Goal: Task Accomplishment & Management: Manage account settings

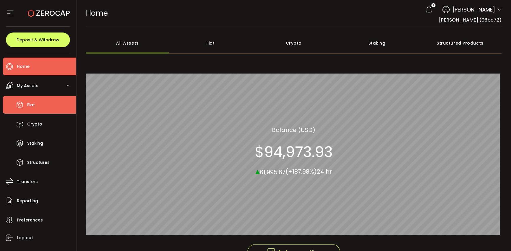
click at [35, 103] on li "Fiat" at bounding box center [39, 105] width 73 height 18
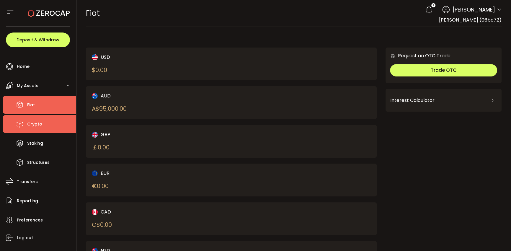
click at [32, 125] on span "Crypto" at bounding box center [34, 124] width 15 height 9
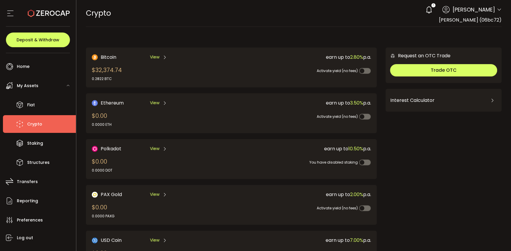
click at [156, 57] on span "View" at bounding box center [154, 57] width 9 height 6
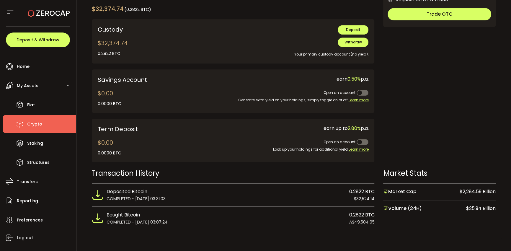
scroll to position [210, 0]
click at [124, 221] on span "COMPLETED ~ [DATE] 03:07:24" at bounding box center [137, 221] width 61 height 6
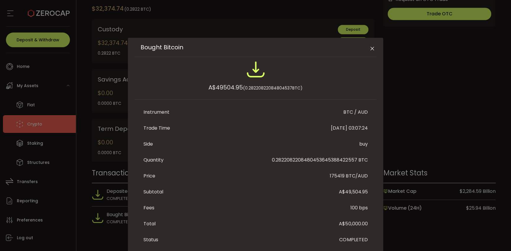
scroll to position [28, 0]
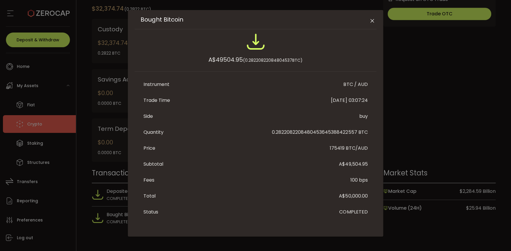
click at [370, 20] on icon "Close" at bounding box center [372, 21] width 6 height 6
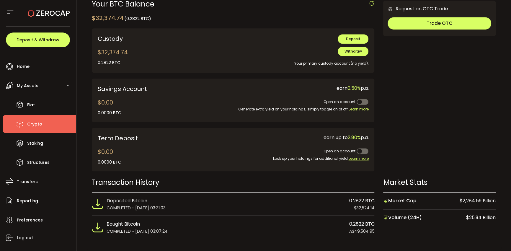
scroll to position [210, 0]
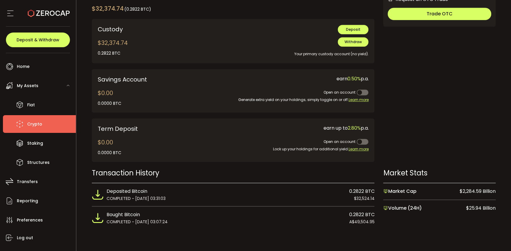
click at [359, 195] on span "$32,524.14" at bounding box center [364, 198] width 21 height 6
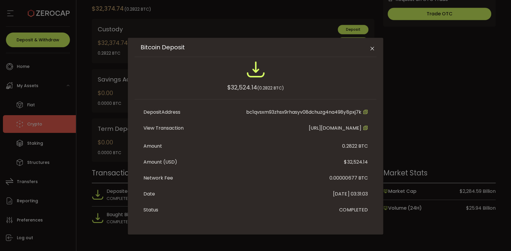
scroll to position [5, 0]
click at [372, 46] on icon "Close" at bounding box center [372, 49] width 6 height 6
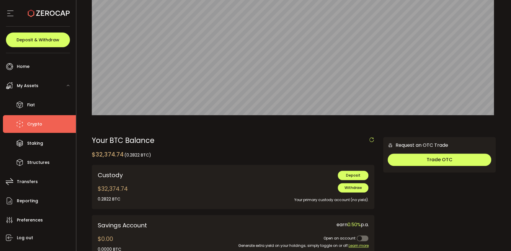
scroll to position [62, 0]
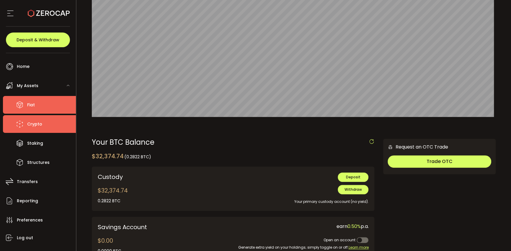
click at [32, 106] on span "Fiat" at bounding box center [31, 105] width 8 height 9
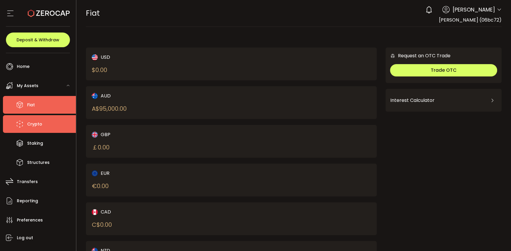
click at [30, 129] on li "Crypto" at bounding box center [39, 124] width 73 height 18
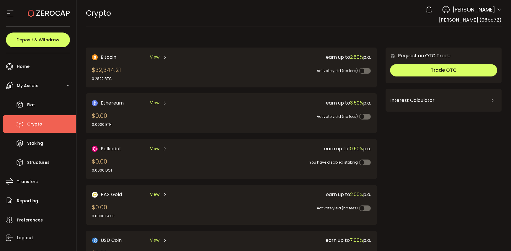
click at [150, 58] on span "View" at bounding box center [154, 57] width 9 height 6
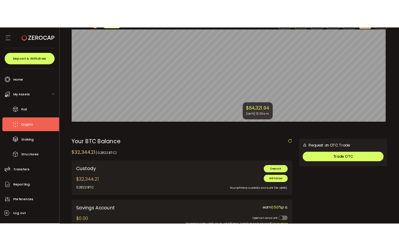
scroll to position [59, 0]
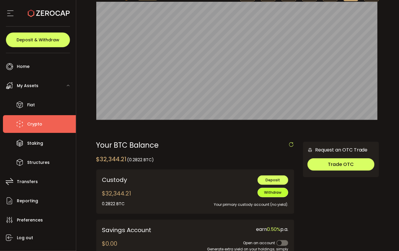
click at [276, 195] on span "Withdraw" at bounding box center [272, 192] width 17 height 5
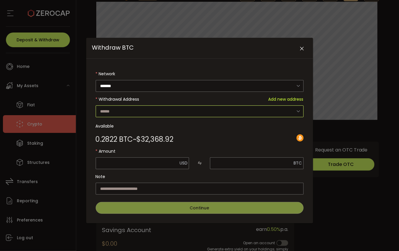
click at [198, 114] on input "Withdraw BTC" at bounding box center [200, 111] width 208 height 12
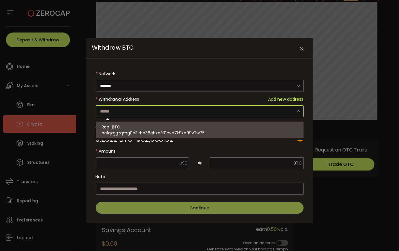
click at [196, 130] on span "bc1qzggzqmg0e3lrha38ehzcff0hvc7k9xp99v2w75" at bounding box center [153, 133] width 103 height 6
type input "**********"
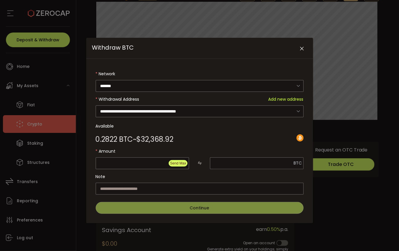
click at [177, 162] on span "Send Max" at bounding box center [178, 163] width 16 height 4
type input "********"
type input "**********"
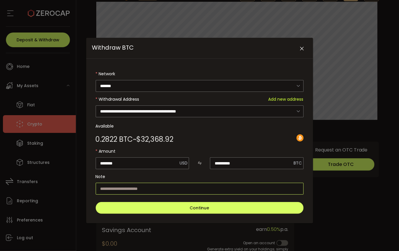
click at [159, 189] on input "Withdraw BTC" at bounding box center [200, 189] width 208 height 12
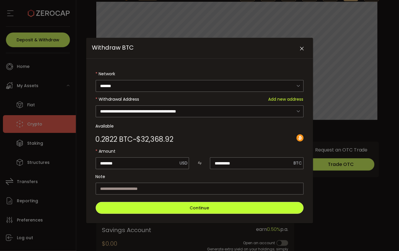
click at [217, 207] on button "Continue" at bounding box center [200, 208] width 208 height 12
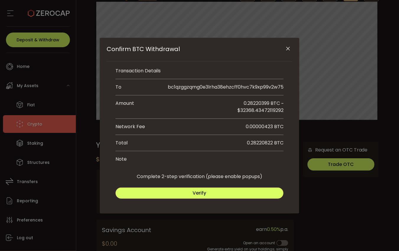
click at [207, 193] on button "Verify" at bounding box center [199, 192] width 168 height 11
click at [237, 192] on span "Submit" at bounding box center [241, 192] width 17 height 7
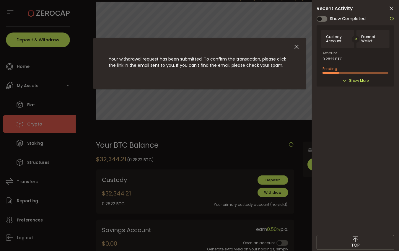
click at [347, 78] on icon at bounding box center [344, 80] width 5 height 5
click at [358, 79] on span "Show More" at bounding box center [358, 81] width 19 height 6
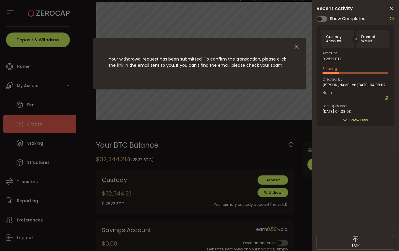
click at [391, 8] on icon at bounding box center [391, 9] width 6 height 6
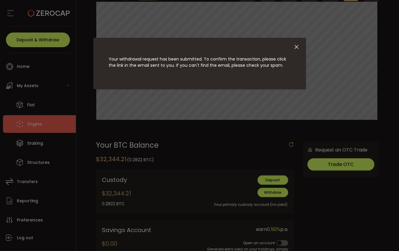
click at [210, 18] on div "Your withdrawal request has been submitted. To confirm the transaction, please …" at bounding box center [199, 125] width 399 height 251
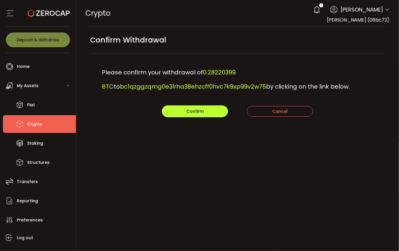
click at [197, 113] on span "Confirm" at bounding box center [194, 111] width 17 height 6
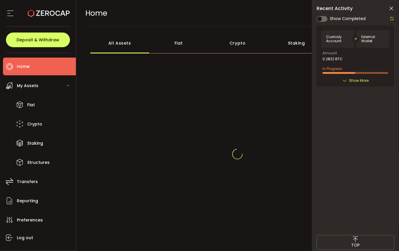
click at [356, 79] on span "Show More" at bounding box center [358, 81] width 19 height 6
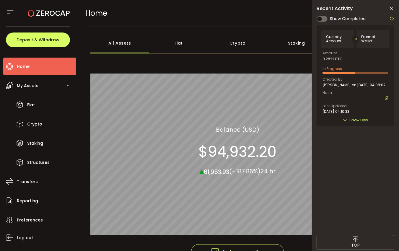
click at [389, 7] on icon at bounding box center [391, 9] width 6 height 6
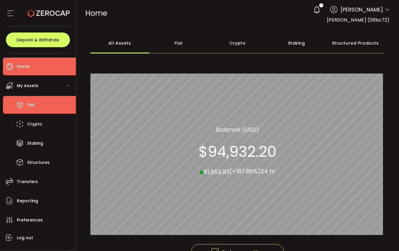
click at [30, 105] on span "Fiat" at bounding box center [31, 105] width 8 height 9
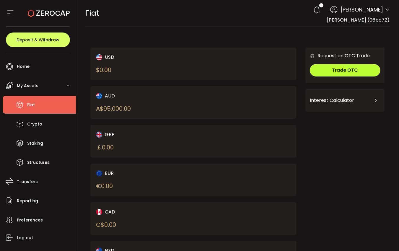
click at [338, 70] on span "Trade OTC" at bounding box center [345, 70] width 26 height 7
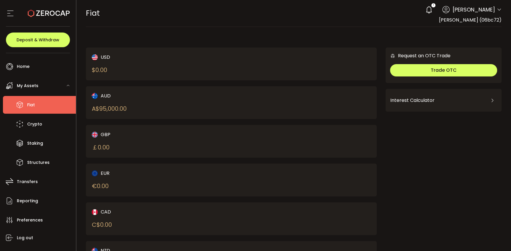
click at [398, 10] on icon at bounding box center [429, 10] width 8 height 8
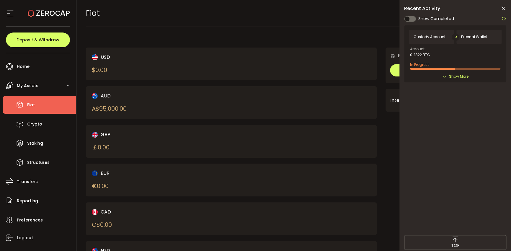
click at [398, 12] on div "Recent Activity Show Completed Custody Account External Wallet Amount 0.2822 BT…" at bounding box center [455, 138] width 112 height 276
click at [398, 18] on icon at bounding box center [503, 18] width 5 height 5
click at [398, 76] on span "Show More" at bounding box center [458, 76] width 19 height 6
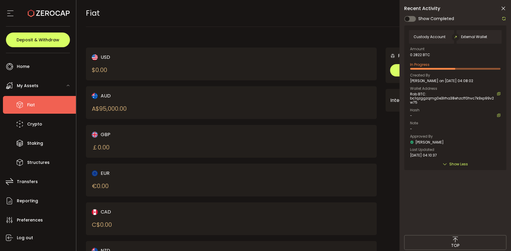
click at [398, 18] on icon at bounding box center [503, 18] width 5 height 5
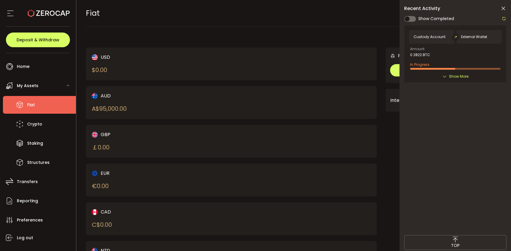
click at [398, 77] on span "Show More" at bounding box center [458, 76] width 19 height 6
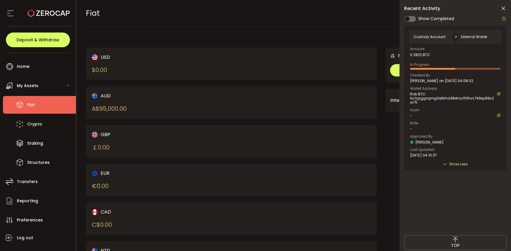
click at [398, 20] on icon at bounding box center [503, 18] width 5 height 5
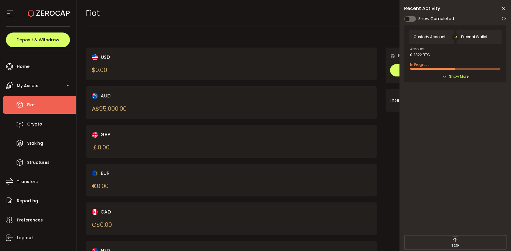
click at [398, 76] on span "Show More" at bounding box center [458, 76] width 19 height 6
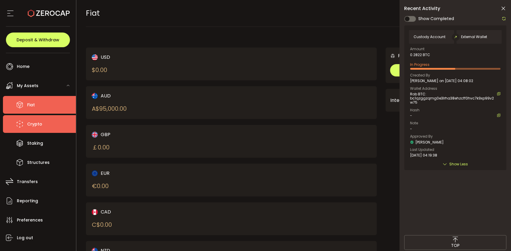
click at [38, 125] on span "Crypto" at bounding box center [34, 124] width 15 height 9
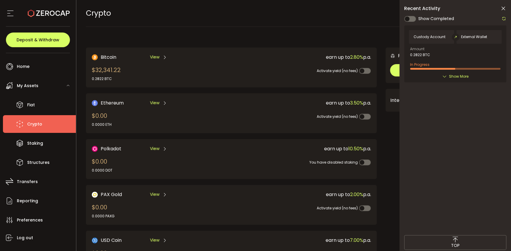
click at [153, 27] on main "Bitcoin View $32,341.22 0.2822 BTC earn up to 2.80% p.a. Activate yield (no fee…" at bounding box center [293, 189] width 435 height 324
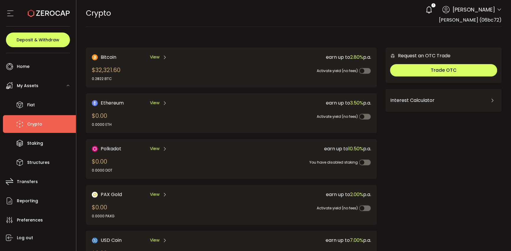
click at [154, 58] on span "View" at bounding box center [154, 57] width 9 height 6
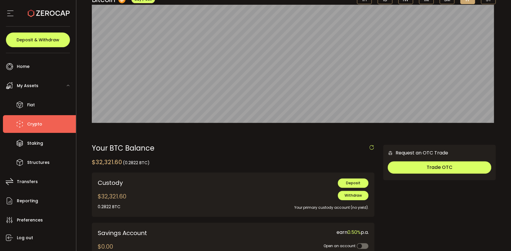
scroll to position [59, 0]
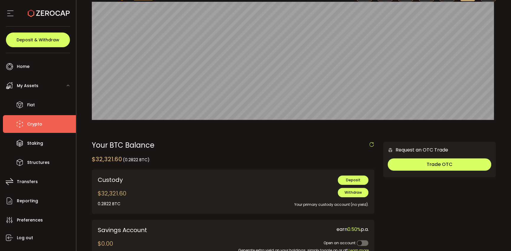
click at [262, 142] on div "Your BTC Balance" at bounding box center [233, 145] width 283 height 7
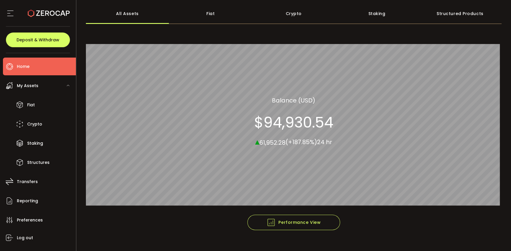
scroll to position [40, 0]
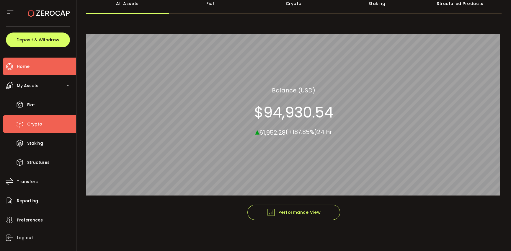
click at [35, 125] on span "Crypto" at bounding box center [34, 124] width 15 height 9
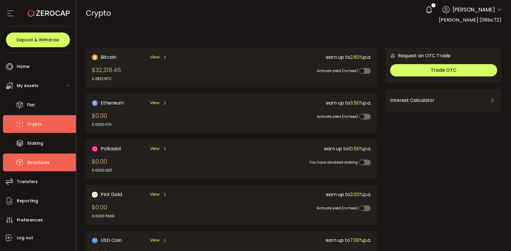
click at [40, 162] on span "Structures" at bounding box center [38, 162] width 22 height 9
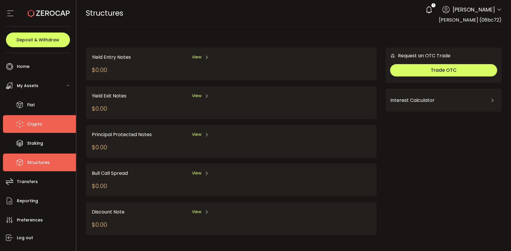
click at [36, 124] on span "Crypto" at bounding box center [34, 124] width 15 height 9
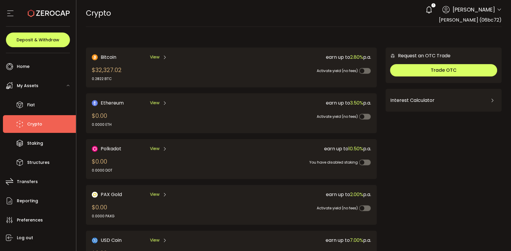
click at [156, 58] on span "View" at bounding box center [154, 57] width 9 height 6
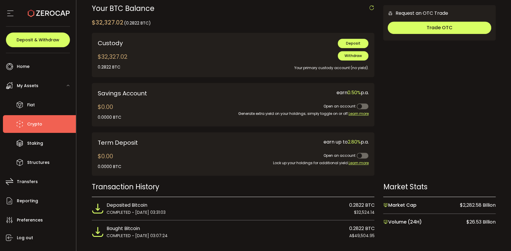
scroll to position [210, 0]
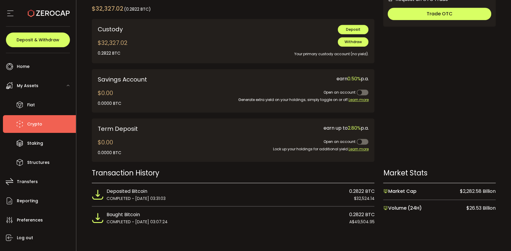
click at [354, 196] on span "$32,524.14" at bounding box center [364, 198] width 21 height 6
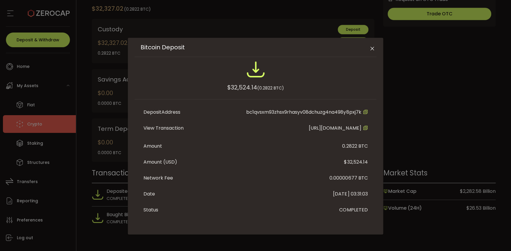
scroll to position [0, 0]
click at [369, 49] on icon "Close" at bounding box center [372, 49] width 6 height 6
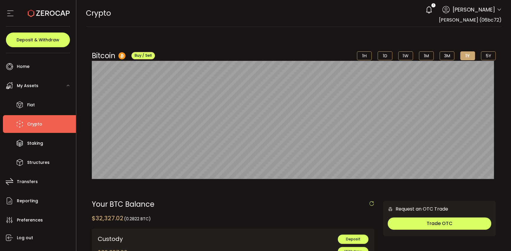
click at [308, 60] on div "Bitcoin Buy / Sell 1H 1D 1W 1M 3M 1Y 5Y" at bounding box center [294, 55] width 404 height 10
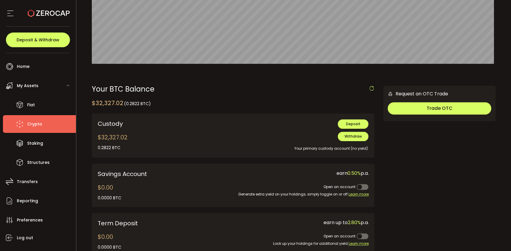
scroll to position [62, 0]
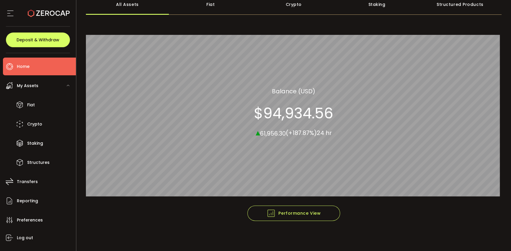
scroll to position [40, 0]
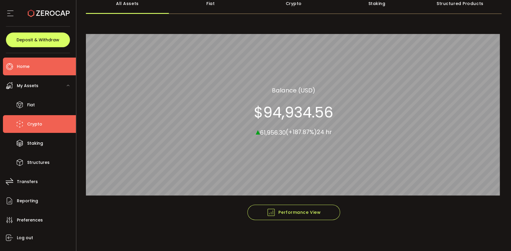
click at [35, 124] on span "Crypto" at bounding box center [34, 124] width 15 height 9
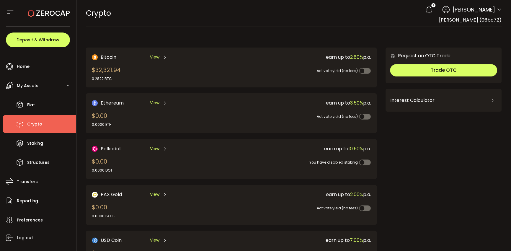
click at [153, 58] on span "View" at bounding box center [154, 57] width 9 height 6
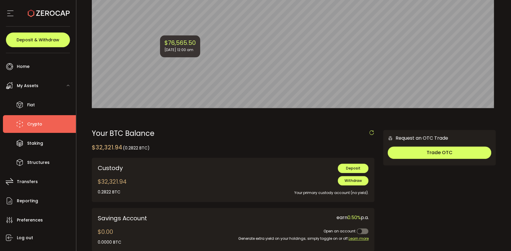
scroll to position [89, 0]
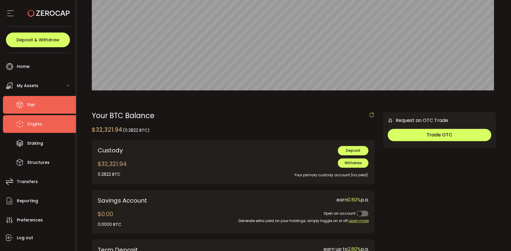
click at [32, 105] on span "Fiat" at bounding box center [31, 105] width 8 height 9
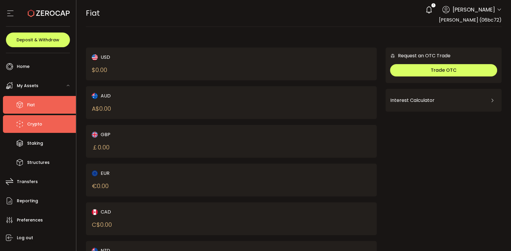
click at [35, 123] on span "Crypto" at bounding box center [34, 124] width 15 height 9
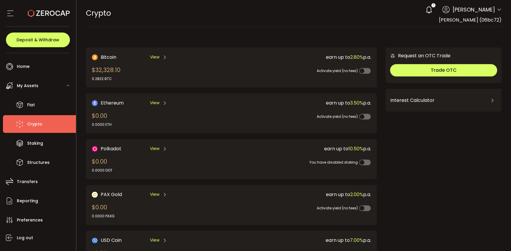
click at [155, 56] on span "View" at bounding box center [154, 57] width 9 height 6
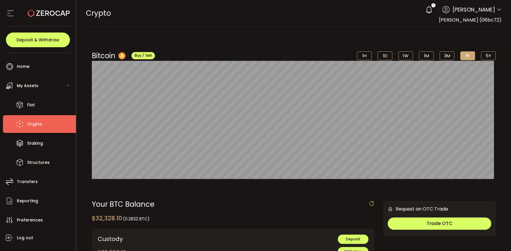
click at [431, 6] on div "1" at bounding box center [433, 5] width 4 height 4
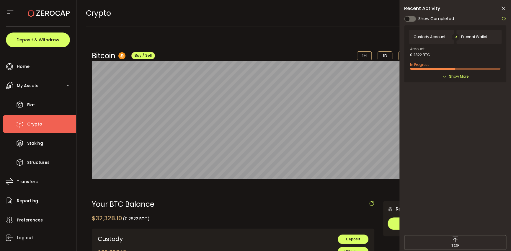
click at [322, 19] on div "CRYPTO Buy Power $0.00 USD Crypto Crypto Your verification is pending 1 Robert …" at bounding box center [294, 13] width 416 height 27
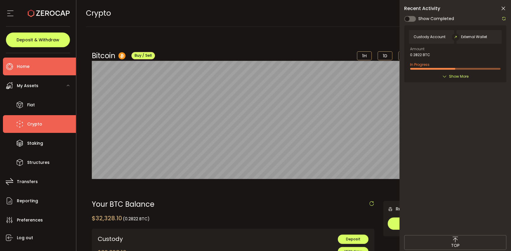
click at [24, 68] on span "Home" at bounding box center [23, 66] width 13 height 9
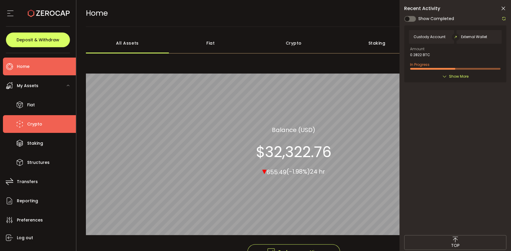
click at [31, 123] on span "Crypto" at bounding box center [34, 124] width 15 height 9
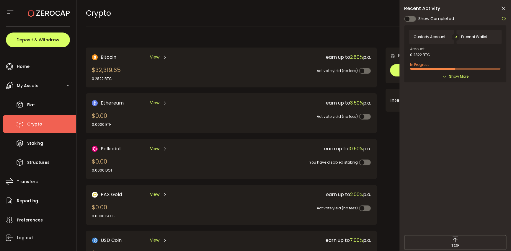
click at [35, 85] on span "My Assets" at bounding box center [28, 85] width 22 height 9
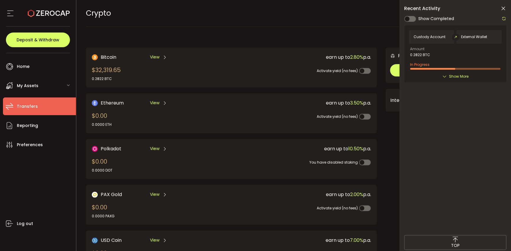
click at [30, 104] on span "Transfers" at bounding box center [27, 106] width 21 height 9
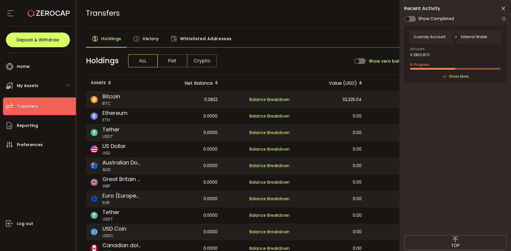
click at [166, 59] on span "Fiat" at bounding box center [173, 60] width 30 height 13
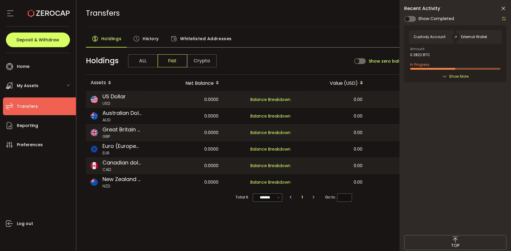
click at [197, 61] on span "Crypto" at bounding box center [202, 60] width 30 height 13
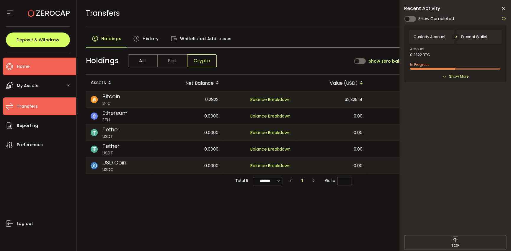
click at [26, 67] on span "Home" at bounding box center [23, 66] width 13 height 9
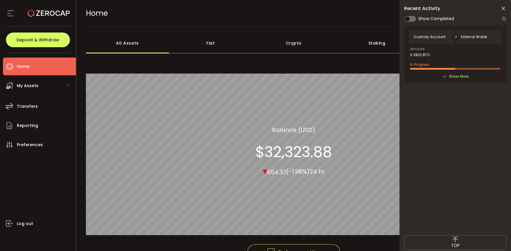
click at [27, 84] on span "My Assets" at bounding box center [28, 85] width 22 height 9
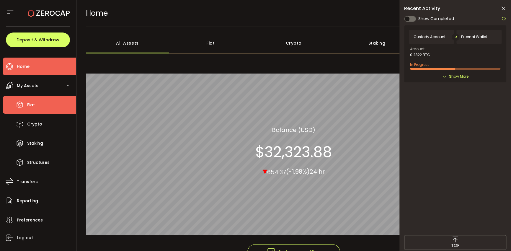
click at [29, 106] on span "Fiat" at bounding box center [31, 105] width 8 height 9
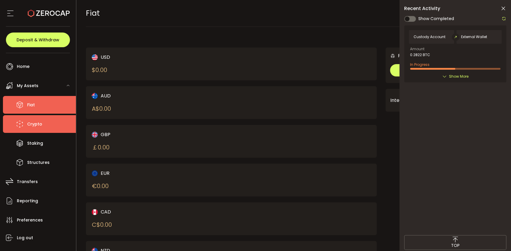
click at [33, 126] on span "Crypto" at bounding box center [34, 124] width 15 height 9
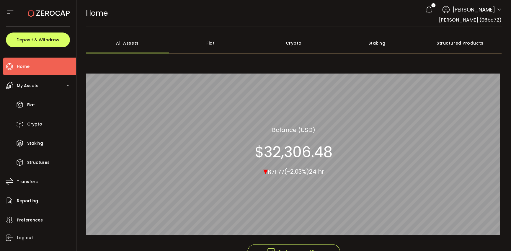
scroll to position [40, 0]
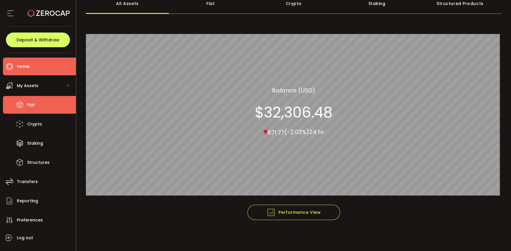
click at [36, 107] on li "Fiat" at bounding box center [39, 105] width 73 height 18
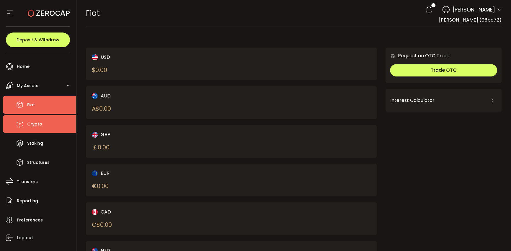
click at [32, 123] on span "Crypto" at bounding box center [34, 124] width 15 height 9
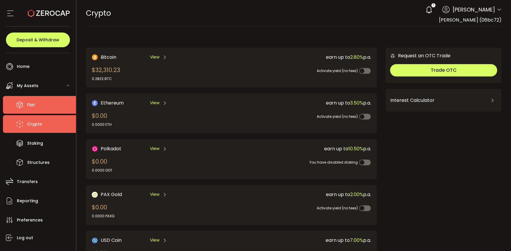
click at [34, 108] on span "Fiat" at bounding box center [31, 105] width 8 height 9
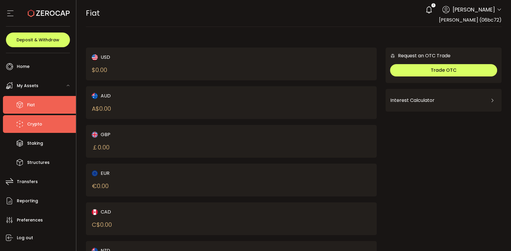
click at [34, 126] on span "Crypto" at bounding box center [34, 124] width 15 height 9
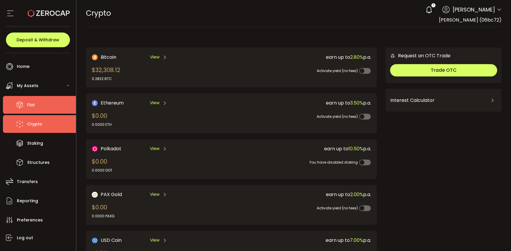
click at [31, 108] on span "Fiat" at bounding box center [31, 105] width 8 height 9
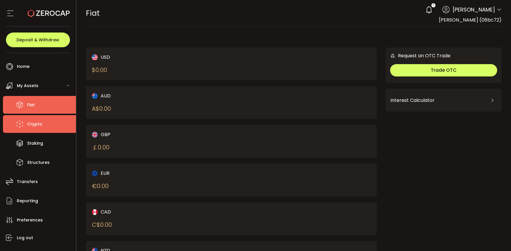
click at [33, 124] on span "Crypto" at bounding box center [34, 124] width 15 height 9
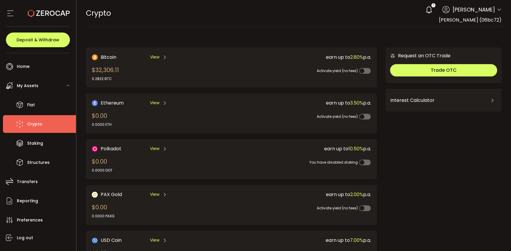
click at [152, 58] on span "View" at bounding box center [154, 57] width 9 height 6
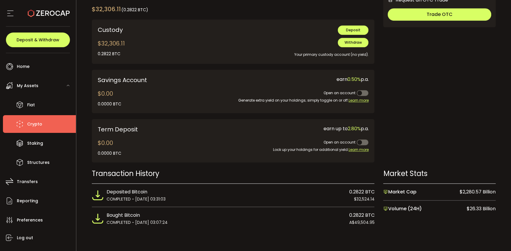
scroll to position [210, 0]
click at [99, 220] on img at bounding box center [98, 218] width 12 height 12
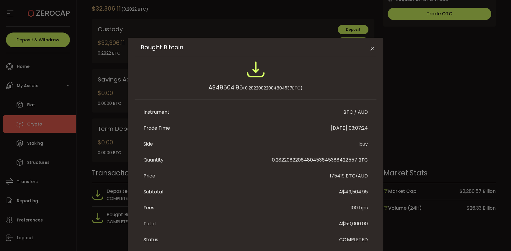
click at [371, 48] on icon "Close" at bounding box center [372, 49] width 6 height 6
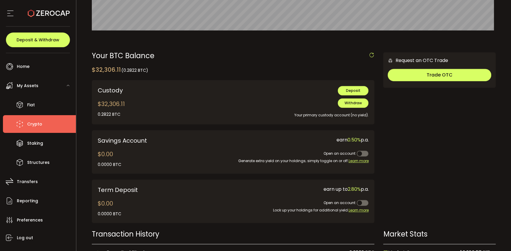
scroll to position [121, 0]
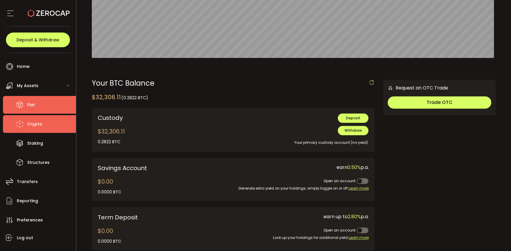
click at [29, 106] on span "Fiat" at bounding box center [31, 105] width 8 height 9
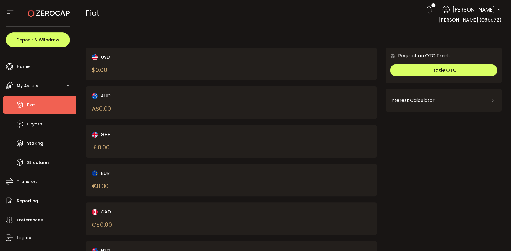
click at [107, 99] on div "AUD" at bounding box center [155, 95] width 126 height 7
click at [106, 108] on div "A$ 0.00" at bounding box center [101, 108] width 19 height 9
click at [96, 97] on img at bounding box center [95, 96] width 6 height 6
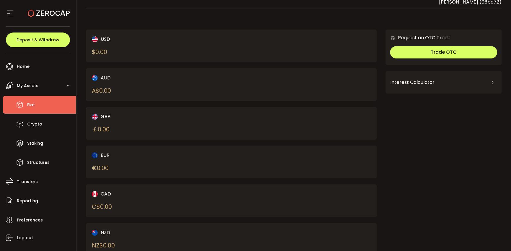
scroll to position [38, 0]
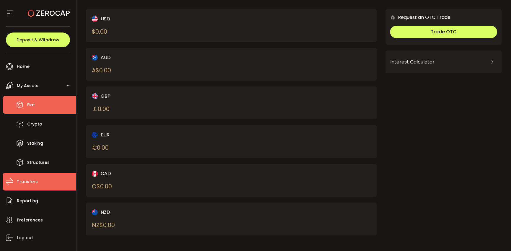
click at [32, 181] on span "Transfers" at bounding box center [27, 181] width 21 height 9
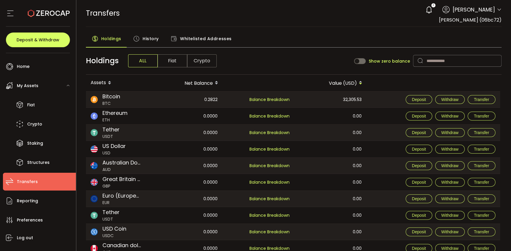
scroll to position [25, 0]
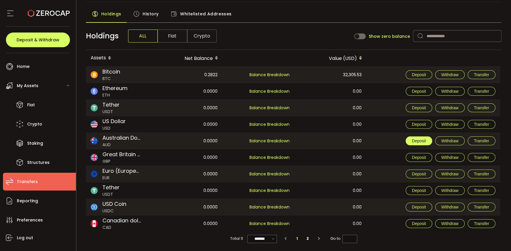
click at [423, 140] on span "Deposit" at bounding box center [419, 140] width 14 height 5
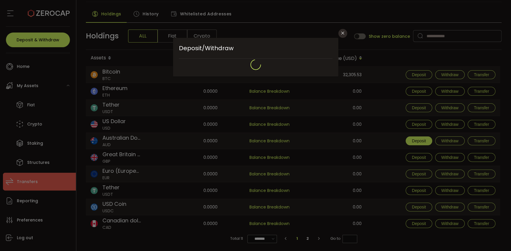
type input "**********"
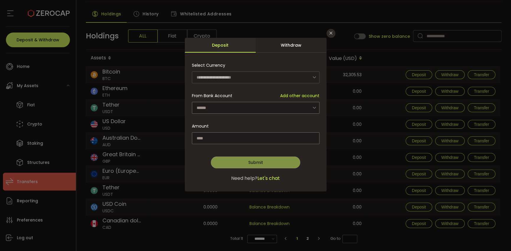
click at [28, 200] on div "**********" at bounding box center [255, 125] width 511 height 251
click at [332, 33] on icon "Close" at bounding box center [331, 33] width 5 height 5
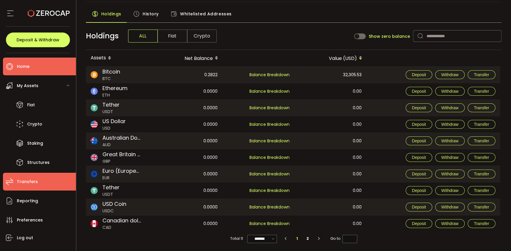
click at [30, 68] on li "Home" at bounding box center [39, 67] width 73 height 18
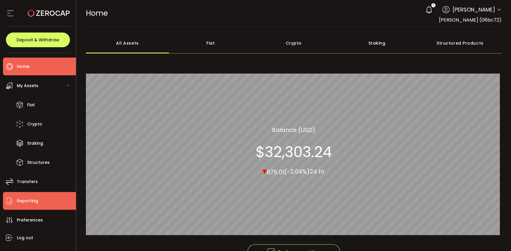
click at [31, 201] on span "Reporting" at bounding box center [27, 201] width 21 height 9
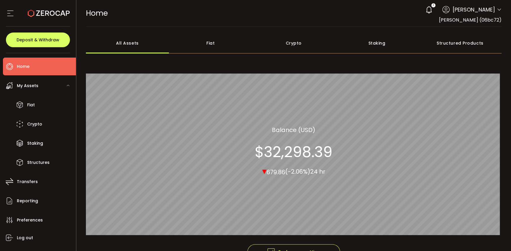
click at [210, 45] on div "Fiat" at bounding box center [210, 43] width 83 height 21
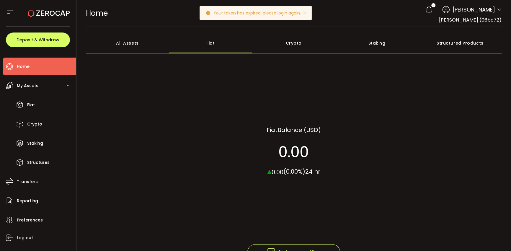
click at [291, 42] on div "Crypto" at bounding box center [293, 43] width 83 height 21
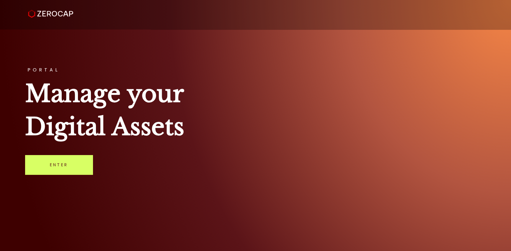
click at [60, 165] on link "Enter" at bounding box center [59, 164] width 68 height 19
click at [58, 165] on link "Enter" at bounding box center [59, 164] width 68 height 19
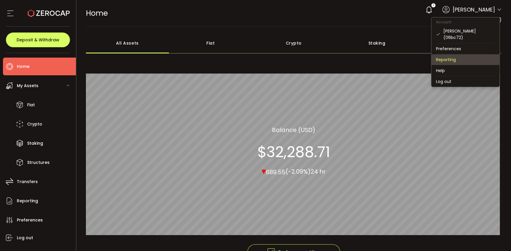
click at [457, 59] on li "Reporting" at bounding box center [465, 59] width 68 height 11
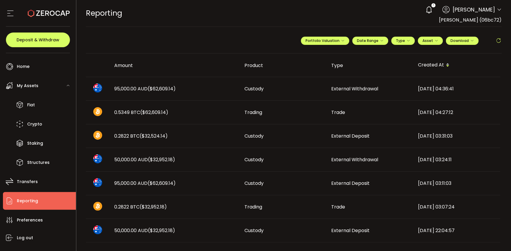
click at [350, 10] on div "REPORTING Buy Power $0.00 USD Reporting Reporting Your verification is pending …" at bounding box center [294, 13] width 416 height 27
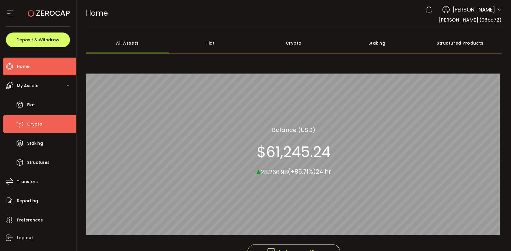
click at [33, 118] on li "Crypto" at bounding box center [39, 124] width 73 height 18
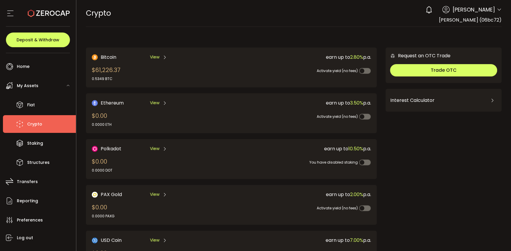
click at [150, 58] on span "View" at bounding box center [154, 57] width 9 height 6
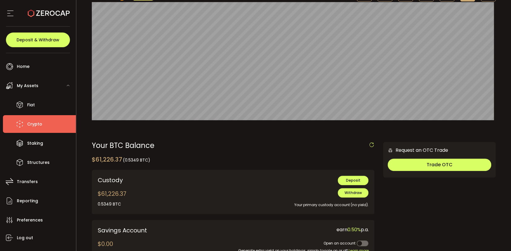
scroll to position [59, 0]
click at [355, 194] on span "Withdraw" at bounding box center [352, 192] width 17 height 5
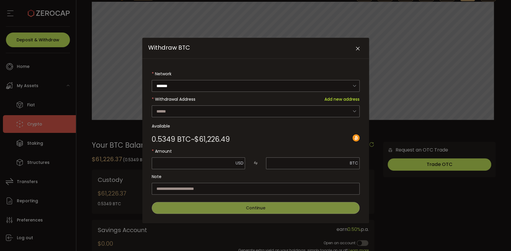
click at [269, 118] on form "Network ******* Bitcoin Withdrawal Address Add new address Rob_BTC bc1qzggzqmg0…" at bounding box center [256, 141] width 208 height 146
click at [269, 113] on input "Withdraw BTC" at bounding box center [256, 111] width 208 height 12
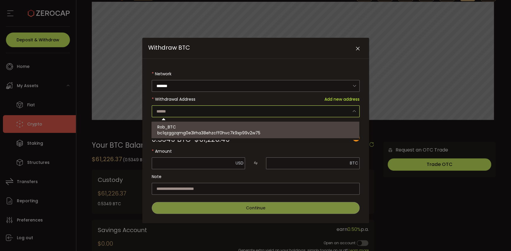
click at [178, 128] on div "Rob_BTC bc1qzggzqmg0e3lrha38ehzcff0hvc7k9xp99v2w75" at bounding box center [255, 130] width 197 height 17
type input "**********"
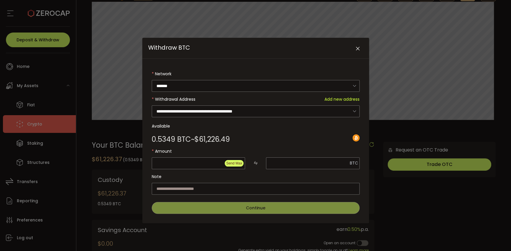
click at [236, 164] on span "Send Max" at bounding box center [234, 163] width 16 height 4
type input "********"
type input "**********"
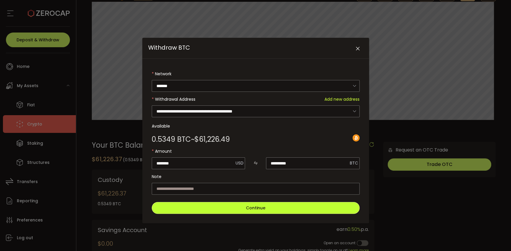
click at [264, 207] on span "Continue" at bounding box center [255, 208] width 19 height 6
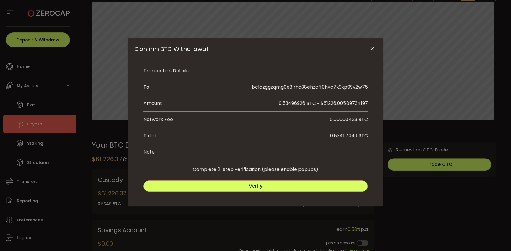
click at [264, 187] on button "Verify" at bounding box center [255, 185] width 224 height 11
click at [317, 189] on button "Submit" at bounding box center [312, 185] width 111 height 11
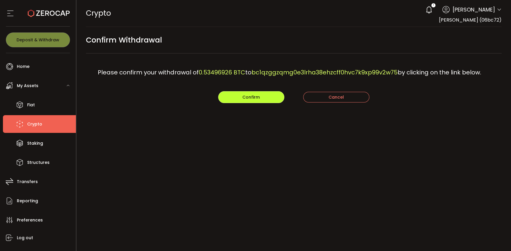
click at [253, 97] on span "Confirm" at bounding box center [250, 97] width 17 height 6
